Goal: Task Accomplishment & Management: Use online tool/utility

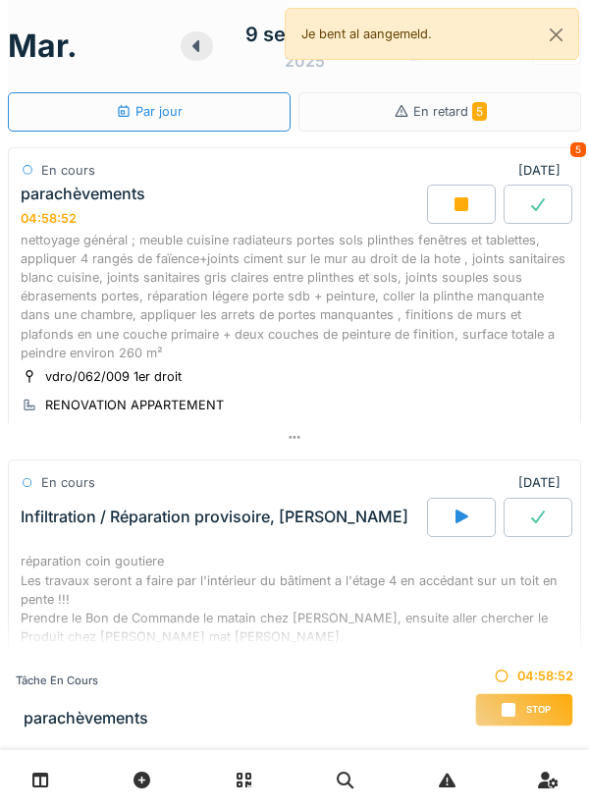
scroll to position [69, 0]
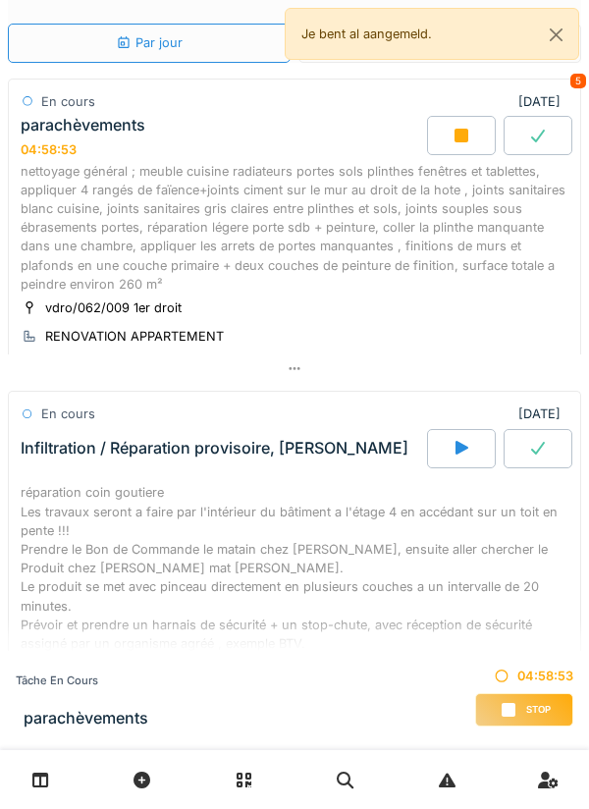
click at [533, 258] on div "nettoyage général ; meuble cuisine radiateurs portes sols plinthes fenêtres et …" at bounding box center [295, 228] width 548 height 132
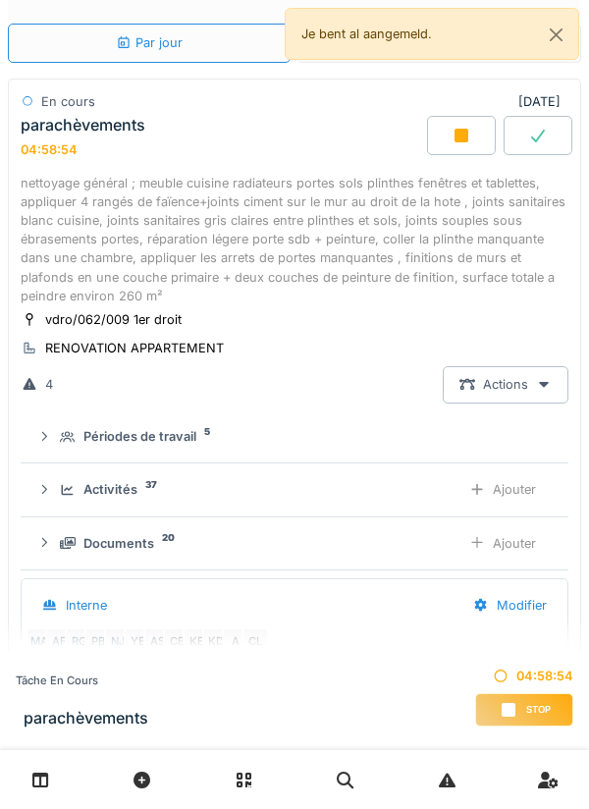
scroll to position [238, 0]
click at [514, 485] on div "Ajouter" at bounding box center [503, 489] width 100 height 36
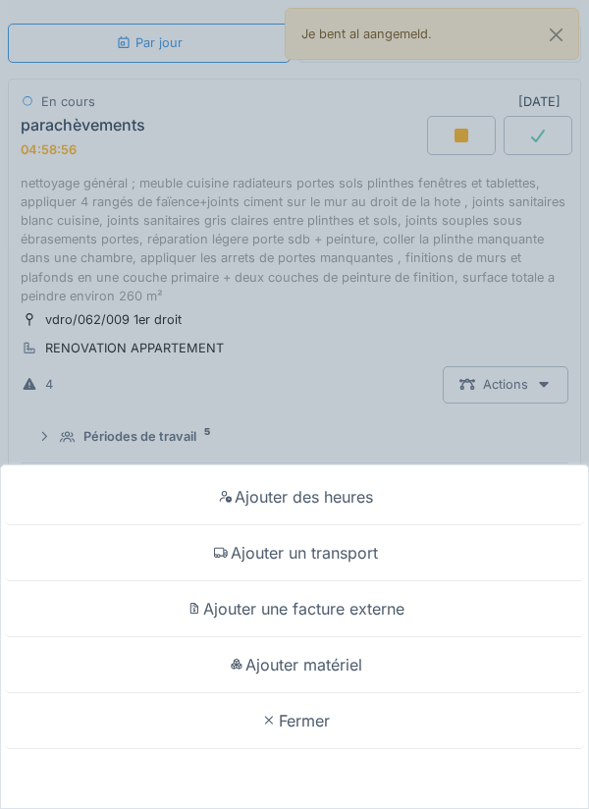
click at [441, 661] on div "Ajouter matériel" at bounding box center [294, 665] width 579 height 56
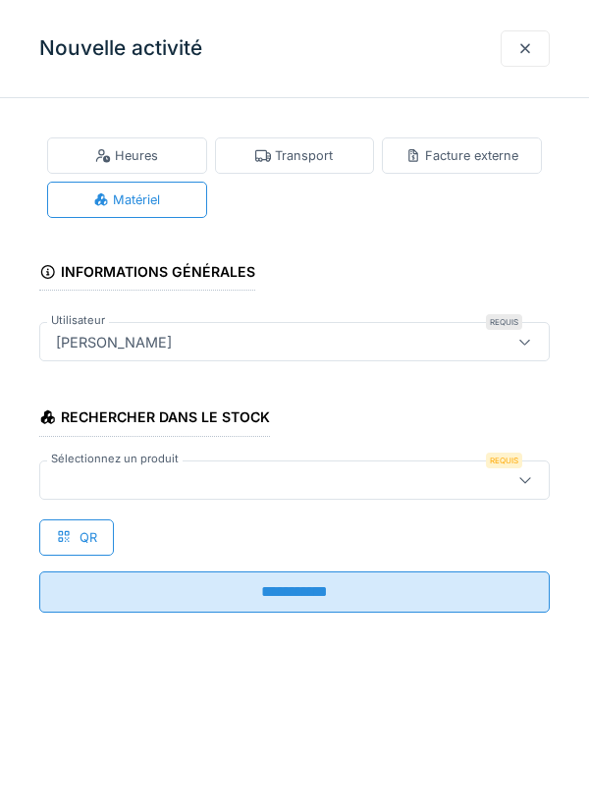
click at [519, 486] on div at bounding box center [525, 479] width 16 height 19
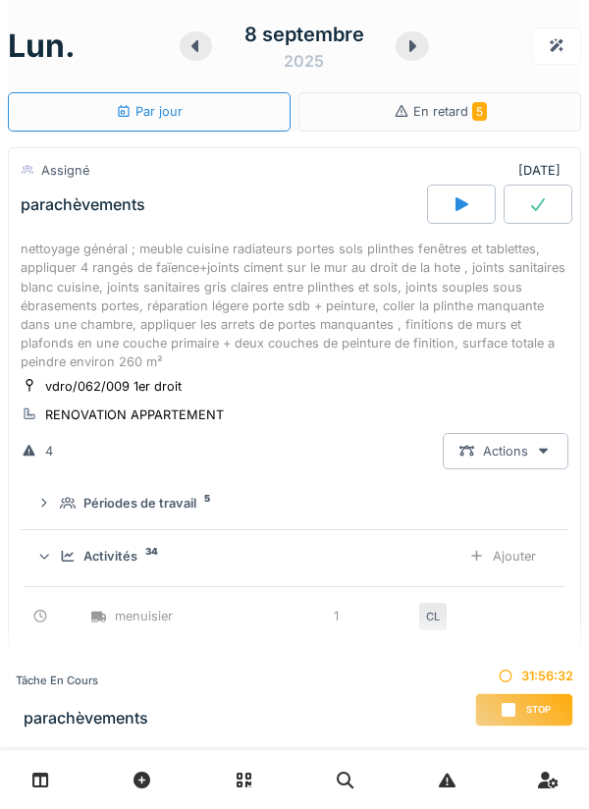
click at [522, 704] on div "Stop" at bounding box center [524, 709] width 98 height 33
click at [523, 710] on div "Stop" at bounding box center [524, 709] width 98 height 33
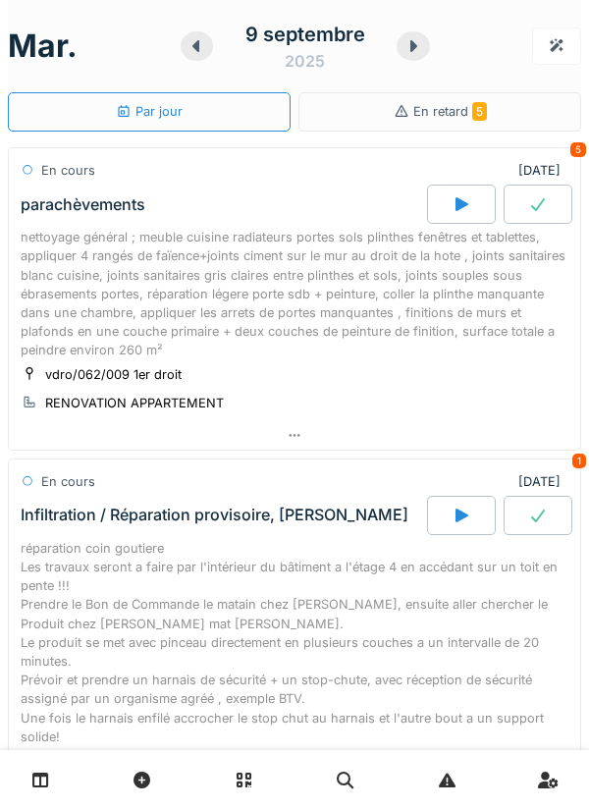
scroll to position [308, 0]
